Goal: Information Seeking & Learning: Learn about a topic

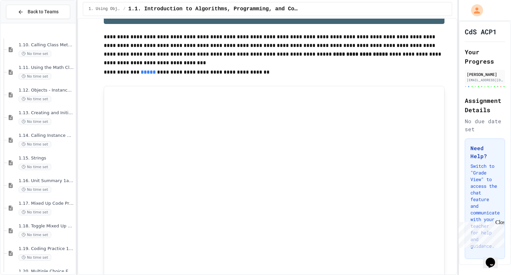
scroll to position [226, 0]
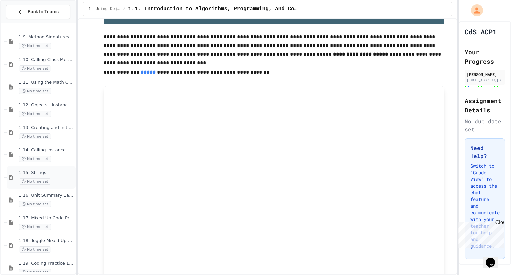
click at [53, 176] on div "1.15. Strings No time set" at bounding box center [47, 177] width 56 height 15
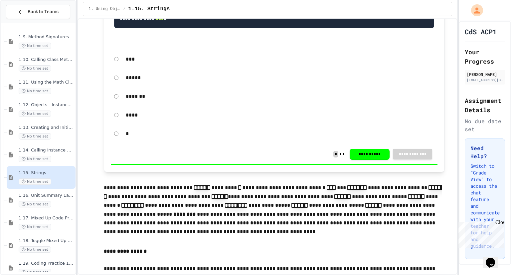
scroll to position [2115, 0]
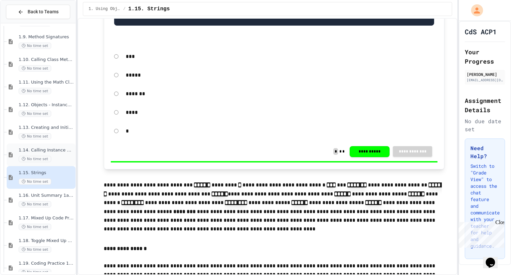
click at [52, 157] on div "No time set" at bounding box center [47, 159] width 56 height 6
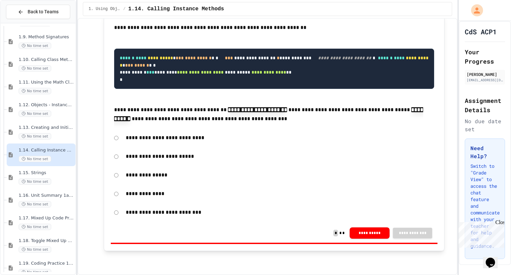
scroll to position [8333, 0]
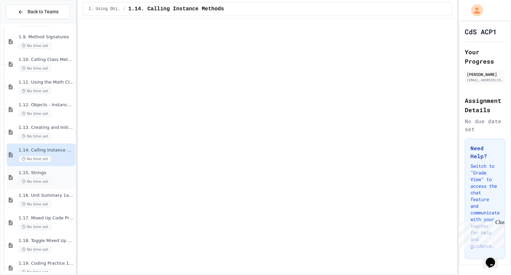
click at [57, 176] on div "1.15. Strings No time set" at bounding box center [47, 177] width 56 height 15
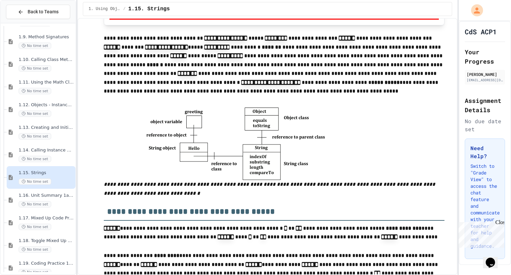
click at [172, 173] on img at bounding box center [235, 143] width 179 height 73
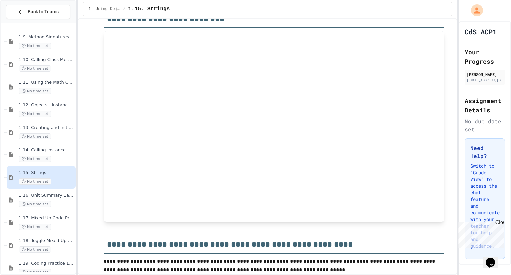
scroll to position [7702, 0]
click at [53, 156] on div "No time set" at bounding box center [47, 159] width 56 height 6
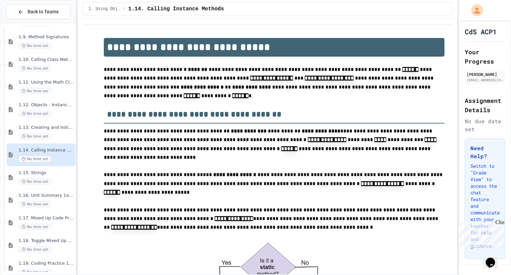
click at [56, 144] on div "1.14. Calling Instance Methods No time set" at bounding box center [41, 154] width 69 height 23
click at [56, 143] on div "1.14. Calling Instance Methods No time set" at bounding box center [41, 154] width 69 height 23
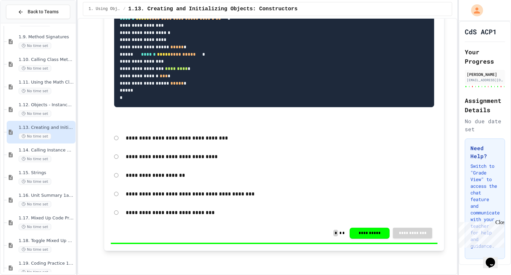
scroll to position [5094, 0]
